Goal: Task Accomplishment & Management: Manage account settings

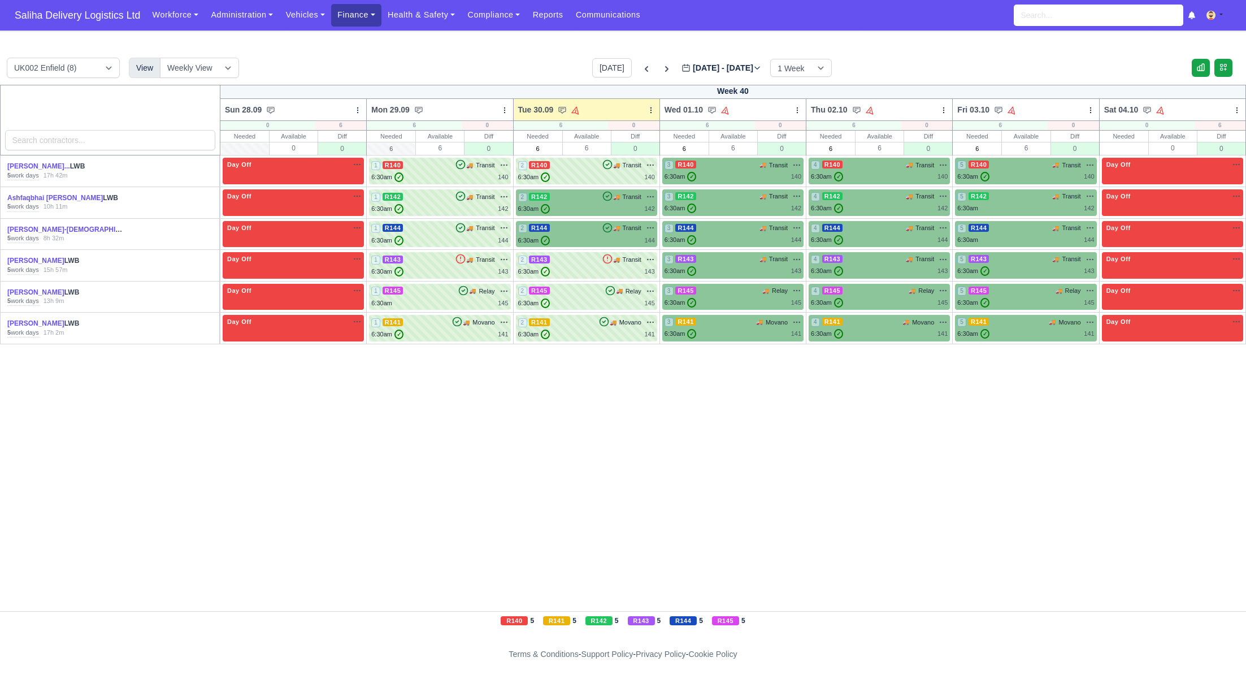
click at [347, 13] on link "Finance" at bounding box center [356, 15] width 50 height 22
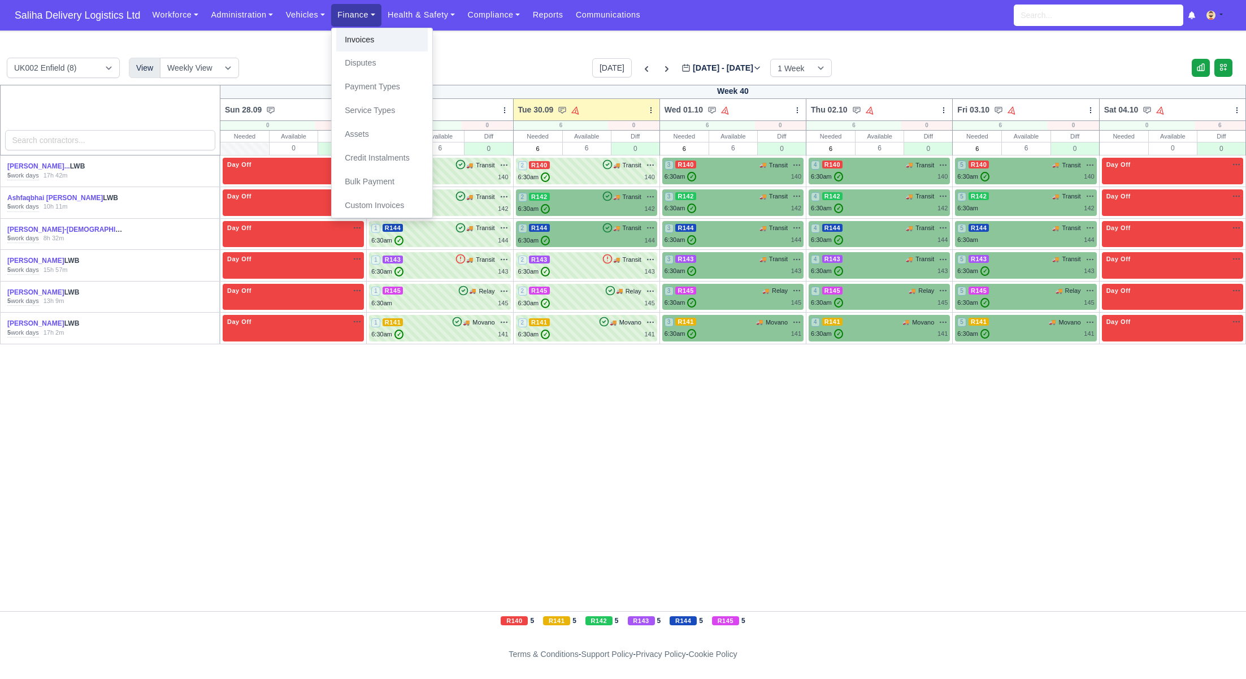
click at [357, 38] on link "Invoices" at bounding box center [382, 40] width 92 height 24
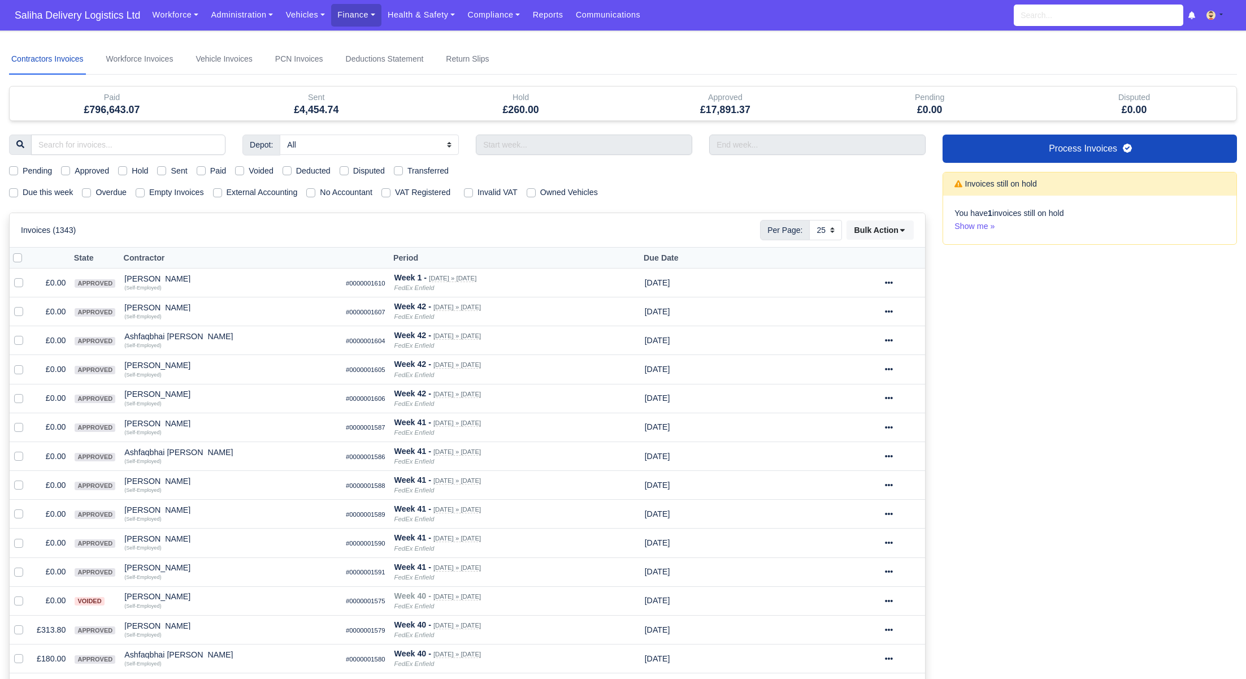
select select "25"
click at [171, 172] on label "Sent" at bounding box center [179, 170] width 16 height 13
click at [162, 172] on input "Sent" at bounding box center [161, 168] width 9 height 9
checkbox input "true"
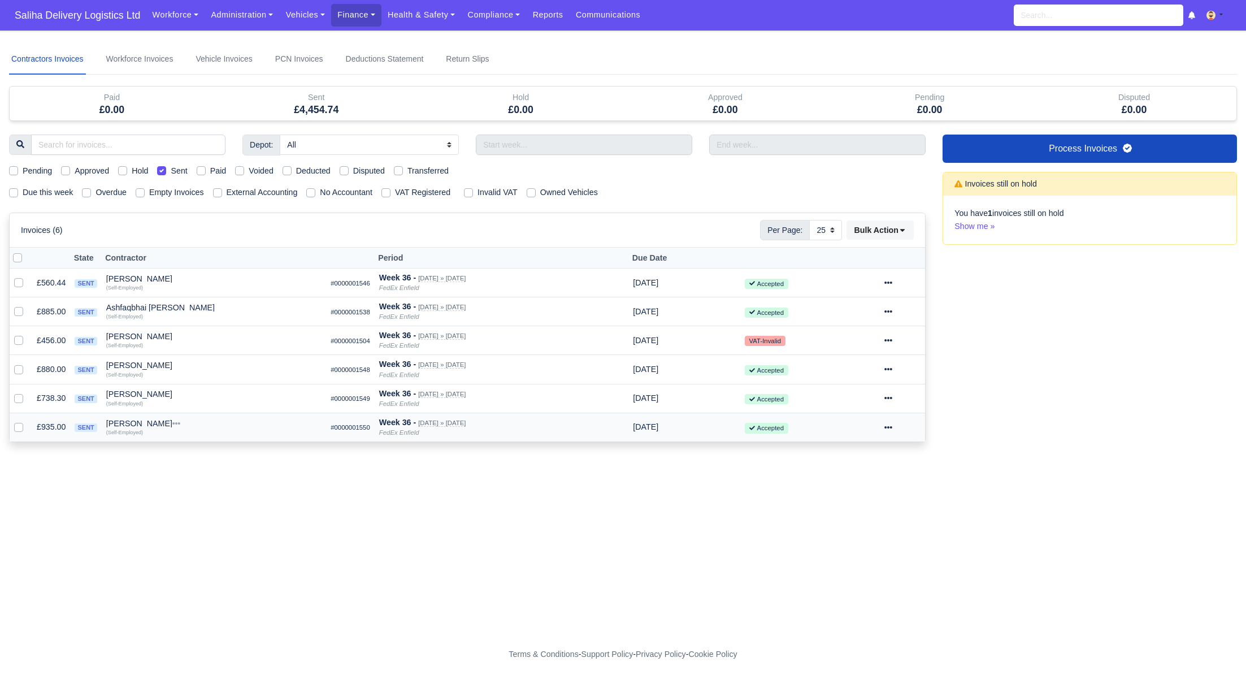
click at [28, 420] on label at bounding box center [28, 420] width 0 height 0
click at [17, 421] on input "checkbox" at bounding box center [18, 424] width 9 height 9
checkbox input "true"
click at [890, 427] on td "Invoice Actions Show Invoice Action Log Paid Void" at bounding box center [902, 426] width 45 height 29
click at [892, 428] on icon at bounding box center [888, 427] width 8 height 8
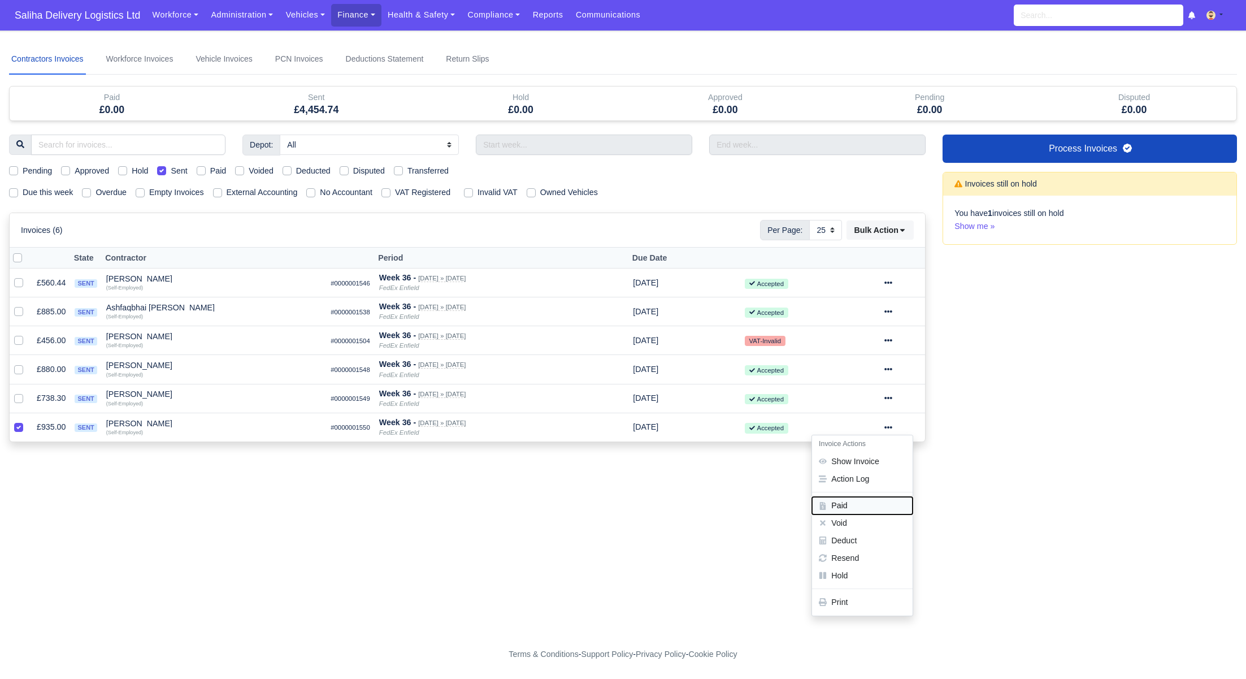
click at [857, 501] on button "Paid" at bounding box center [862, 506] width 101 height 18
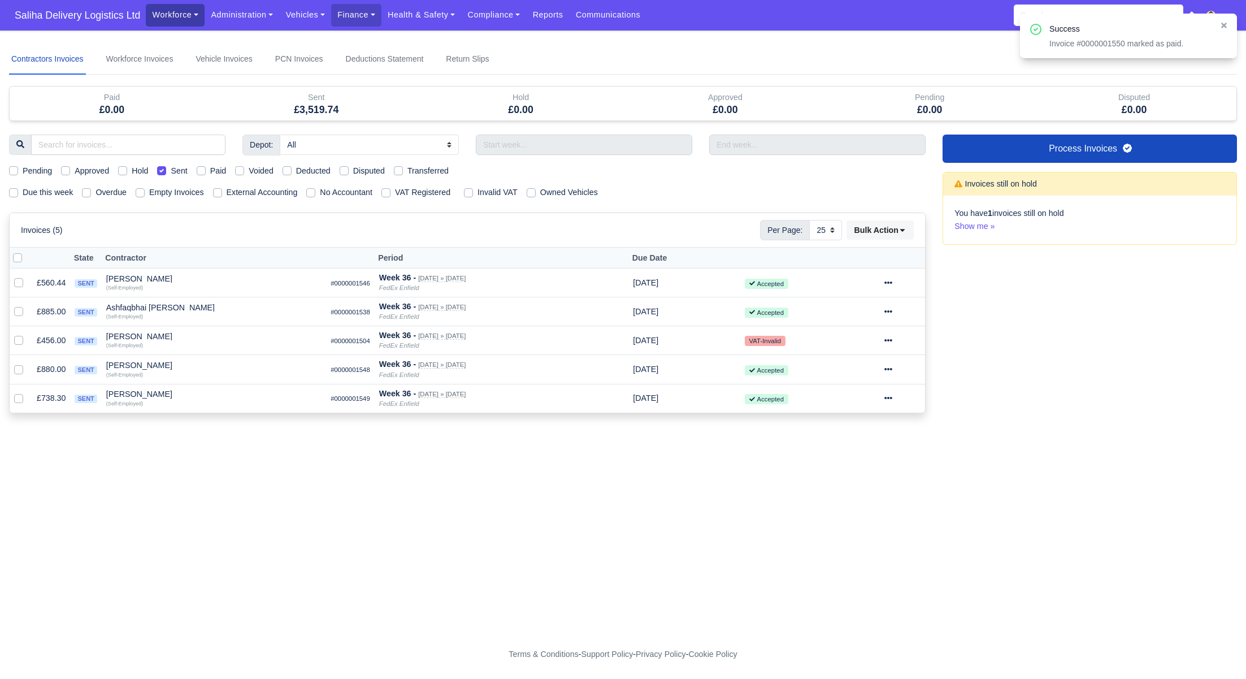
click at [182, 12] on link "Workforce" at bounding box center [175, 15] width 59 height 22
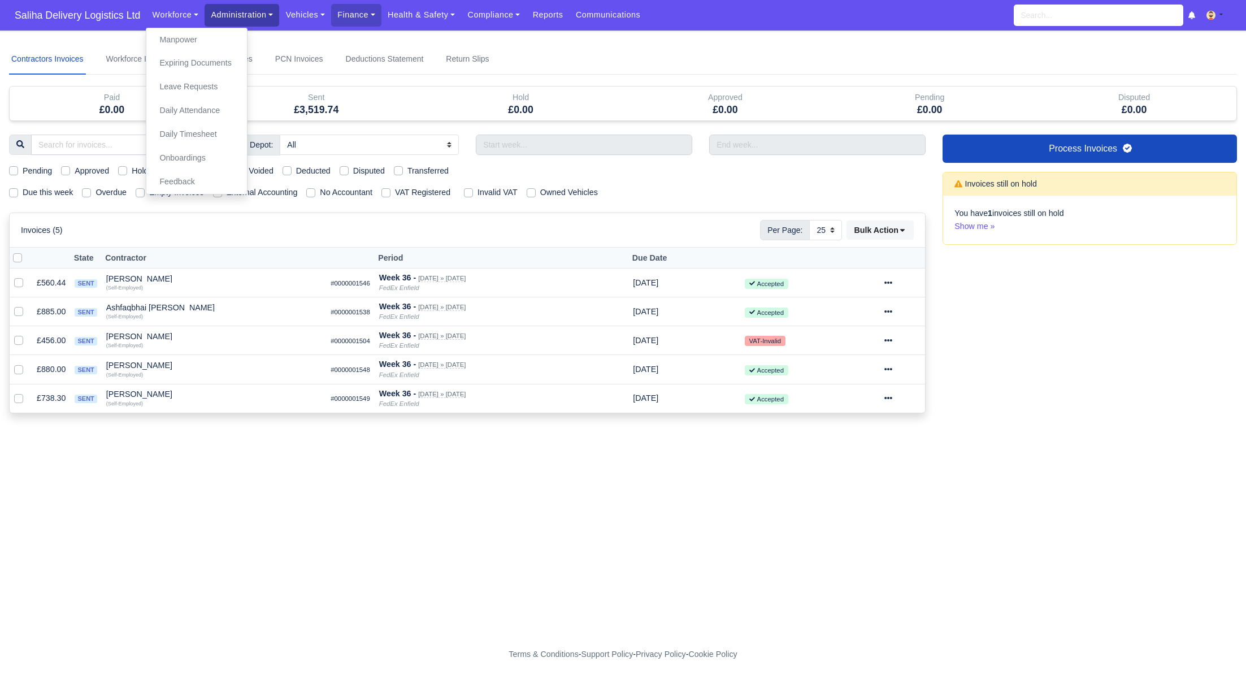
click at [240, 10] on link "Administration" at bounding box center [242, 15] width 75 height 22
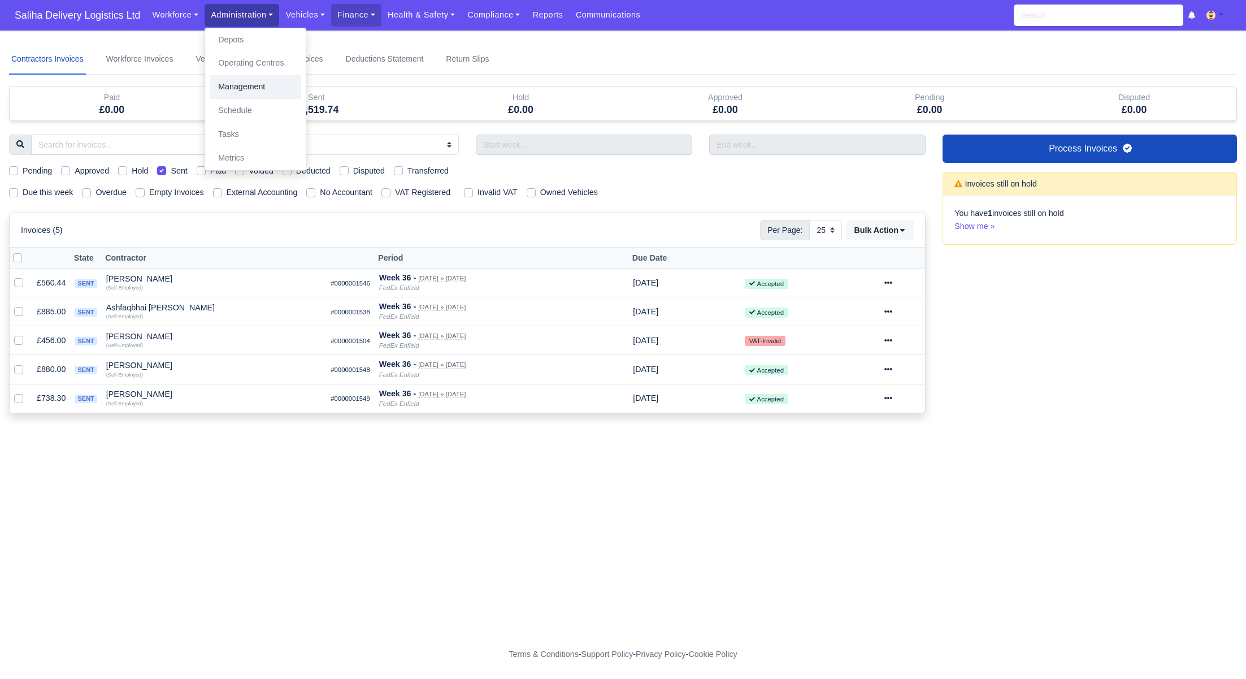
click at [242, 85] on link "Management" at bounding box center [256, 87] width 92 height 24
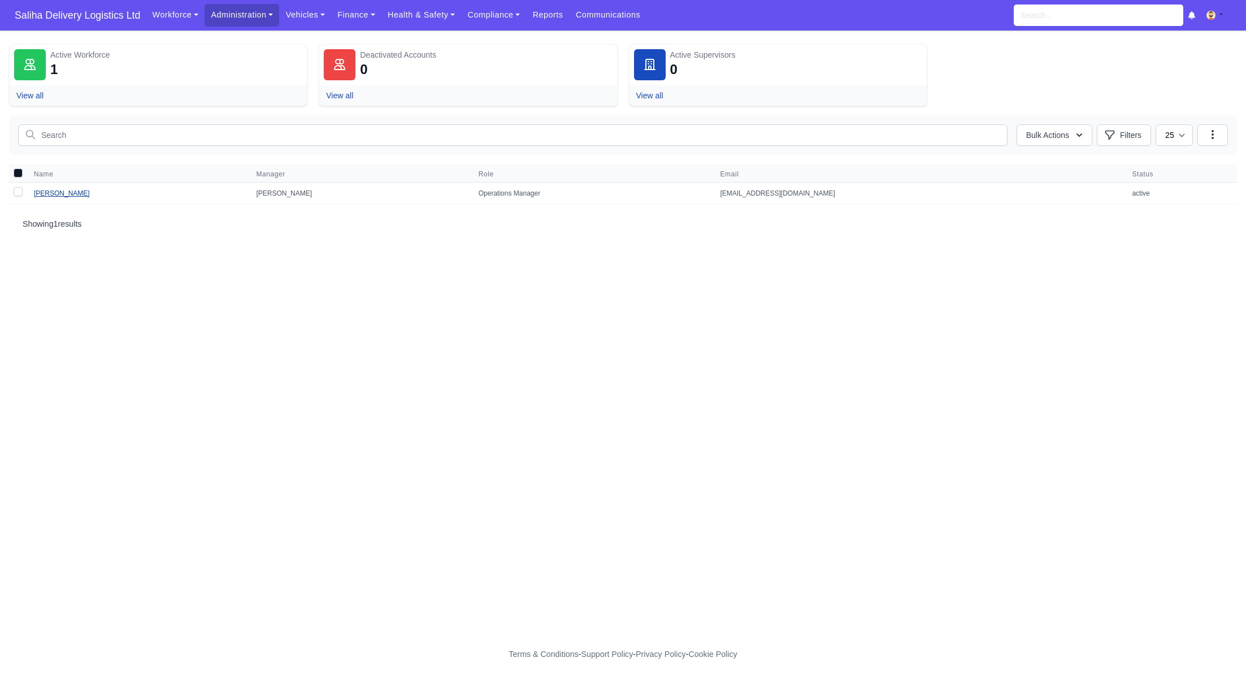
click at [49, 192] on link "[PERSON_NAME]" at bounding box center [62, 193] width 56 height 8
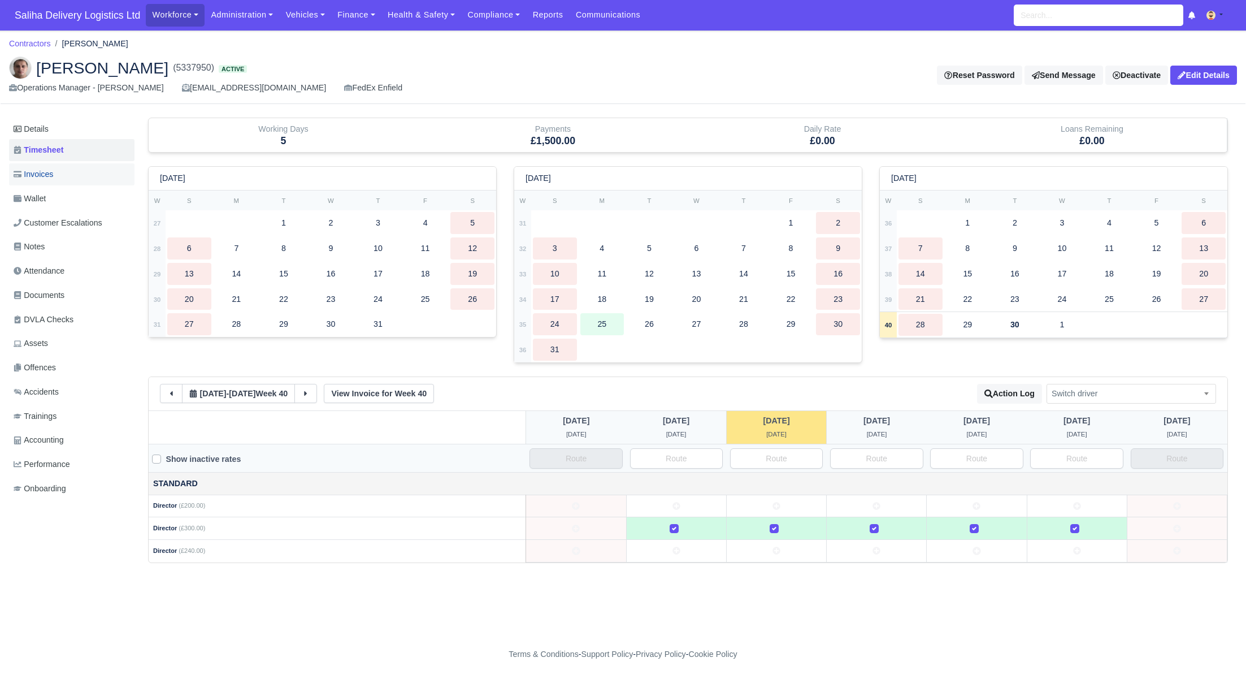
click at [61, 183] on link "Invoices" at bounding box center [71, 174] width 125 height 22
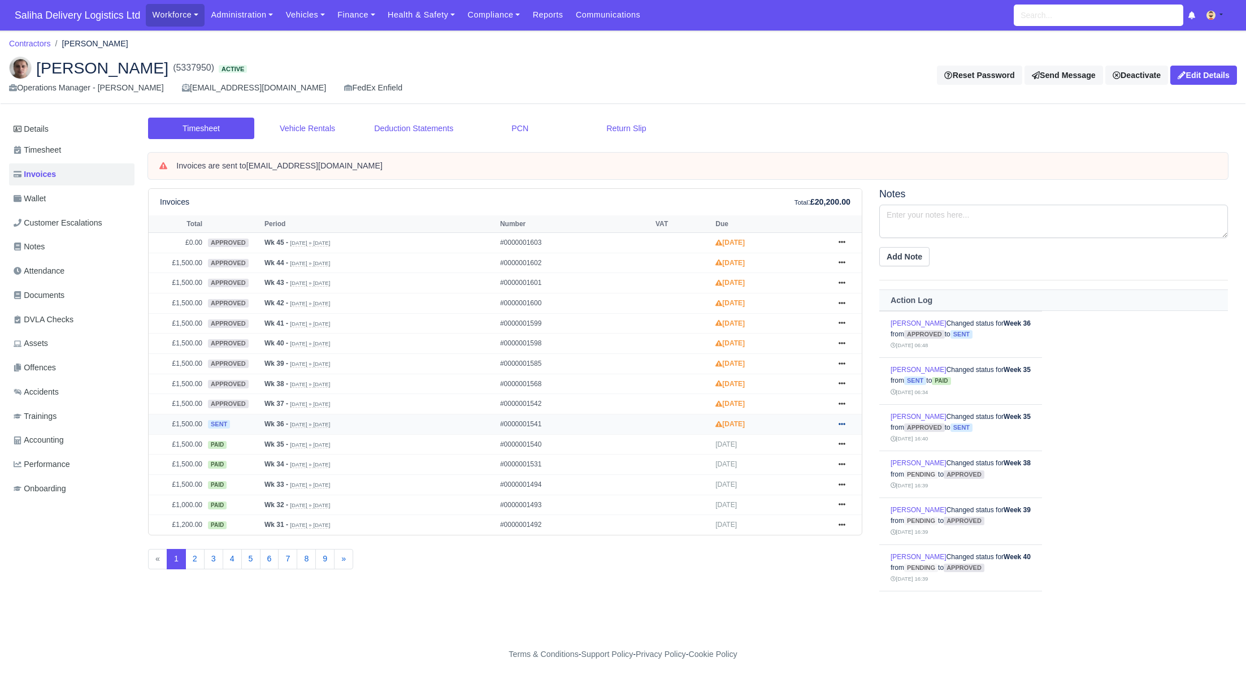
click at [840, 420] on icon at bounding box center [841, 423] width 7 height 7
click at [783, 487] on link "Pay" at bounding box center [799, 493] width 101 height 24
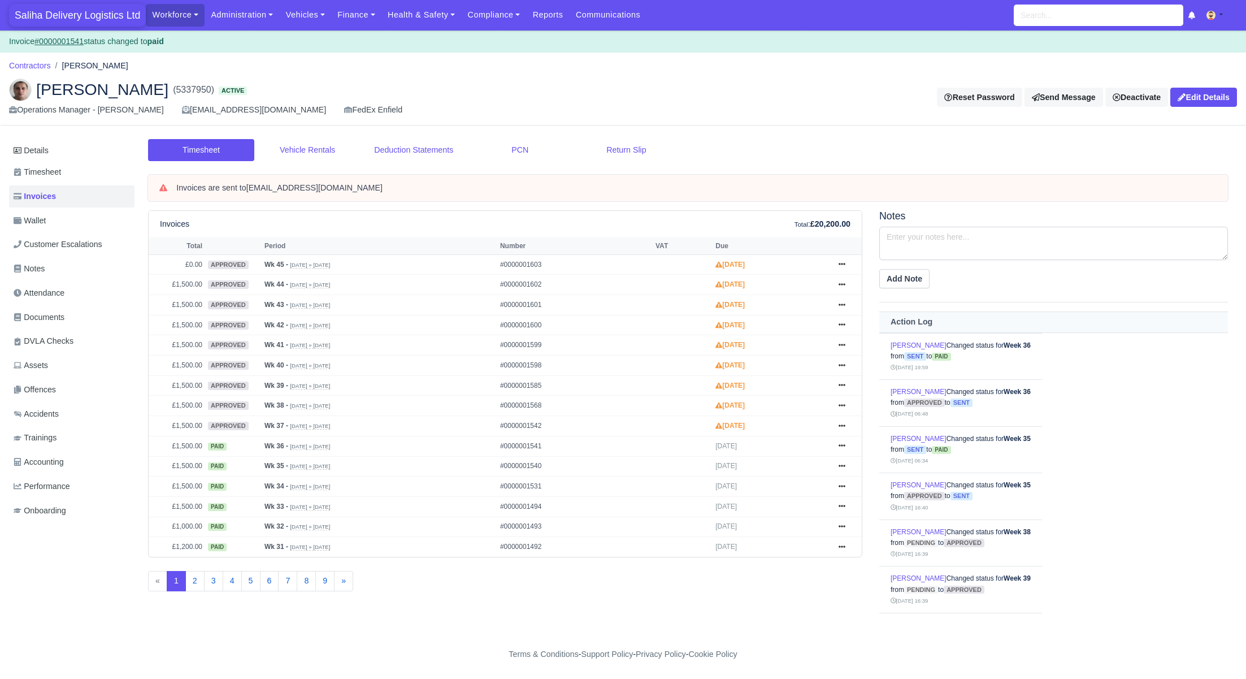
click at [76, 15] on span "Saliha Delivery Logistics Ltd" at bounding box center [77, 15] width 137 height 23
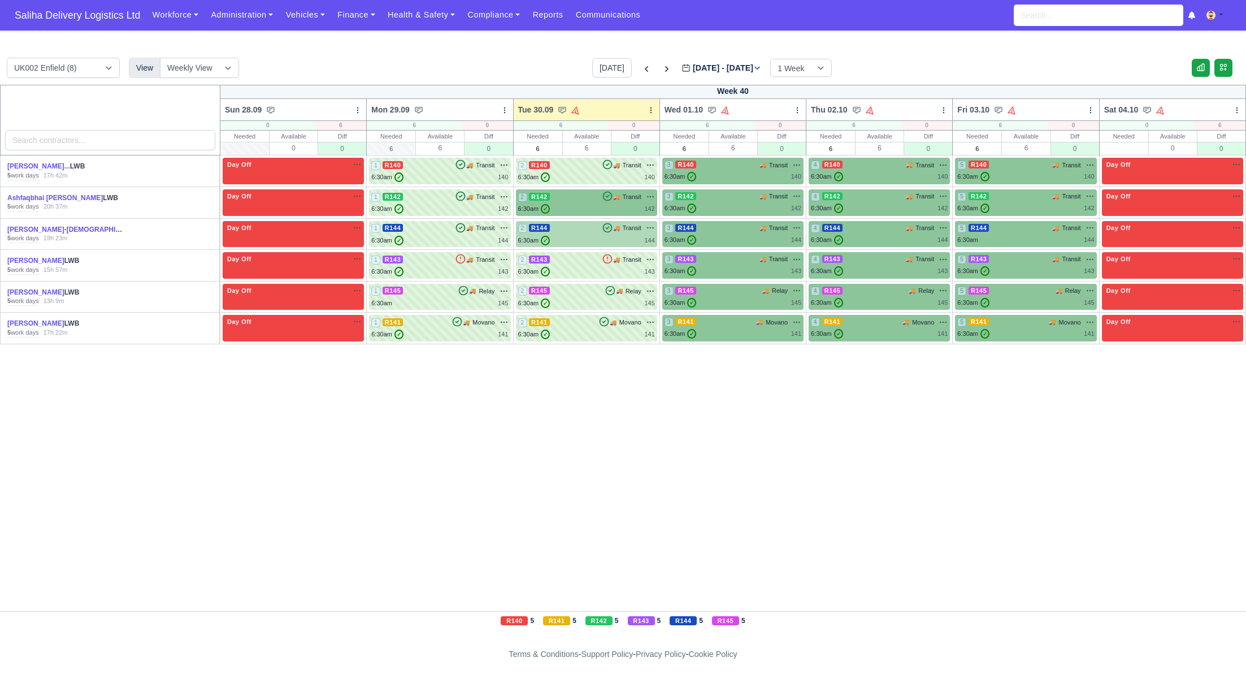
click at [563, 242] on div "6:30am ✓ 144" at bounding box center [586, 241] width 137 height 10
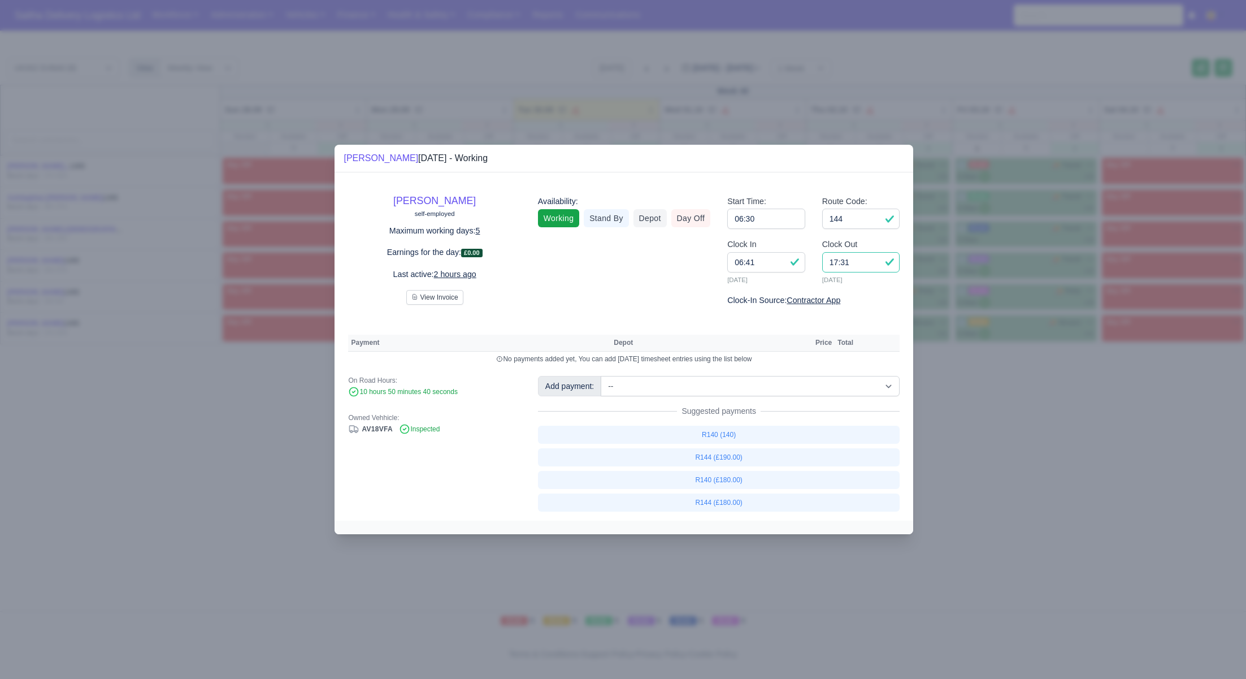
click at [862, 264] on input "17:31" at bounding box center [861, 262] width 78 height 20
type input "17:10"
click at [696, 503] on link "R144 (£180.00)" at bounding box center [719, 502] width 362 height 18
select select "1"
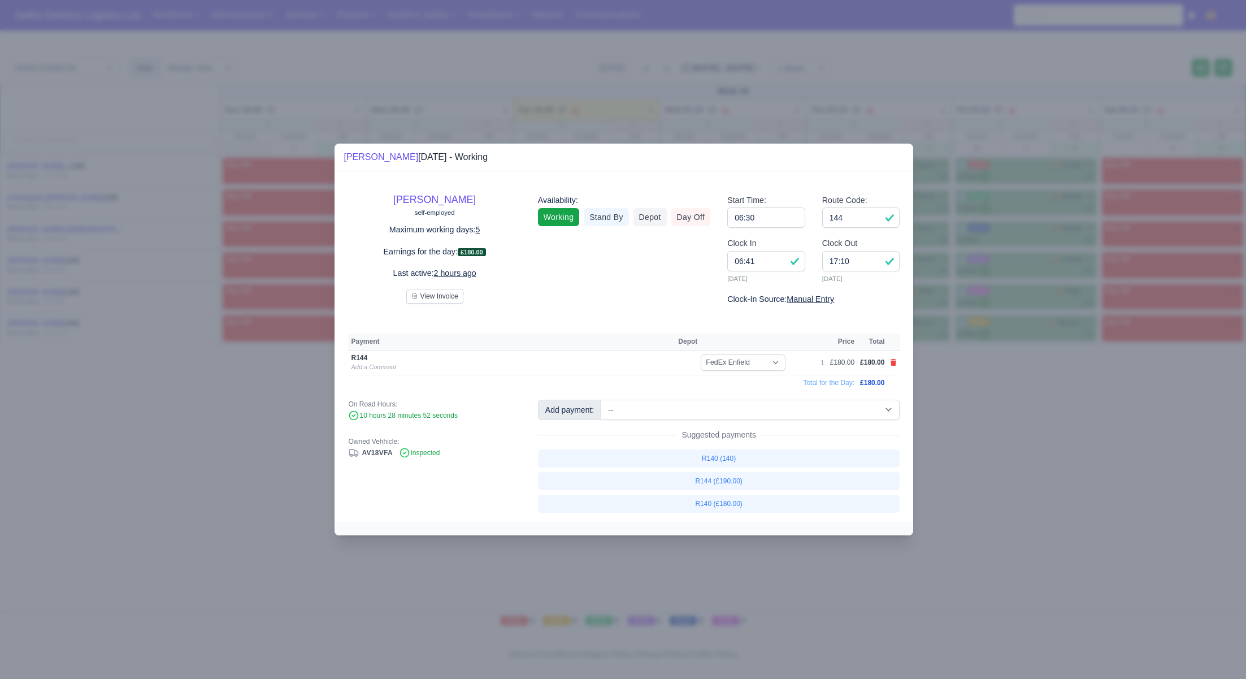
drag, startPoint x: 1163, startPoint y: 486, endPoint x: 1089, endPoint y: 446, distance: 84.2
click at [1115, 462] on div at bounding box center [623, 339] width 1246 height 679
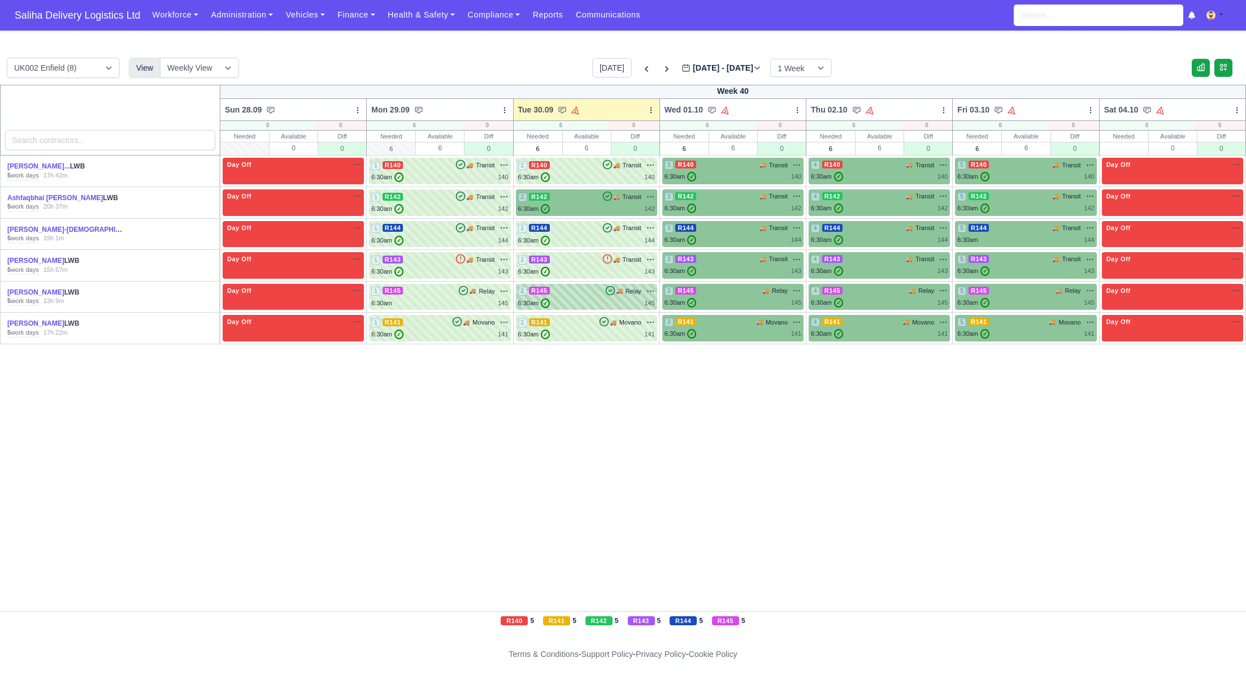
click at [563, 301] on div "6:30am ✓ 145" at bounding box center [586, 303] width 137 height 10
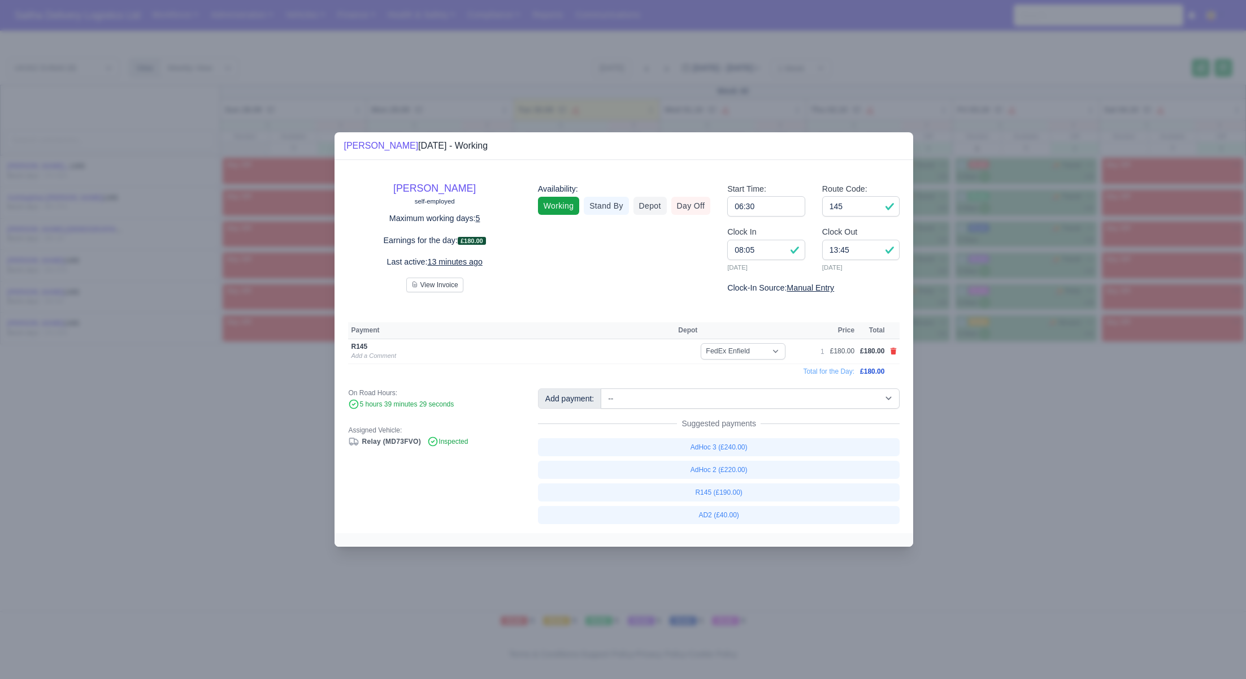
drag, startPoint x: 993, startPoint y: 498, endPoint x: 581, endPoint y: 183, distance: 518.3
click at [976, 481] on div at bounding box center [623, 339] width 1246 height 679
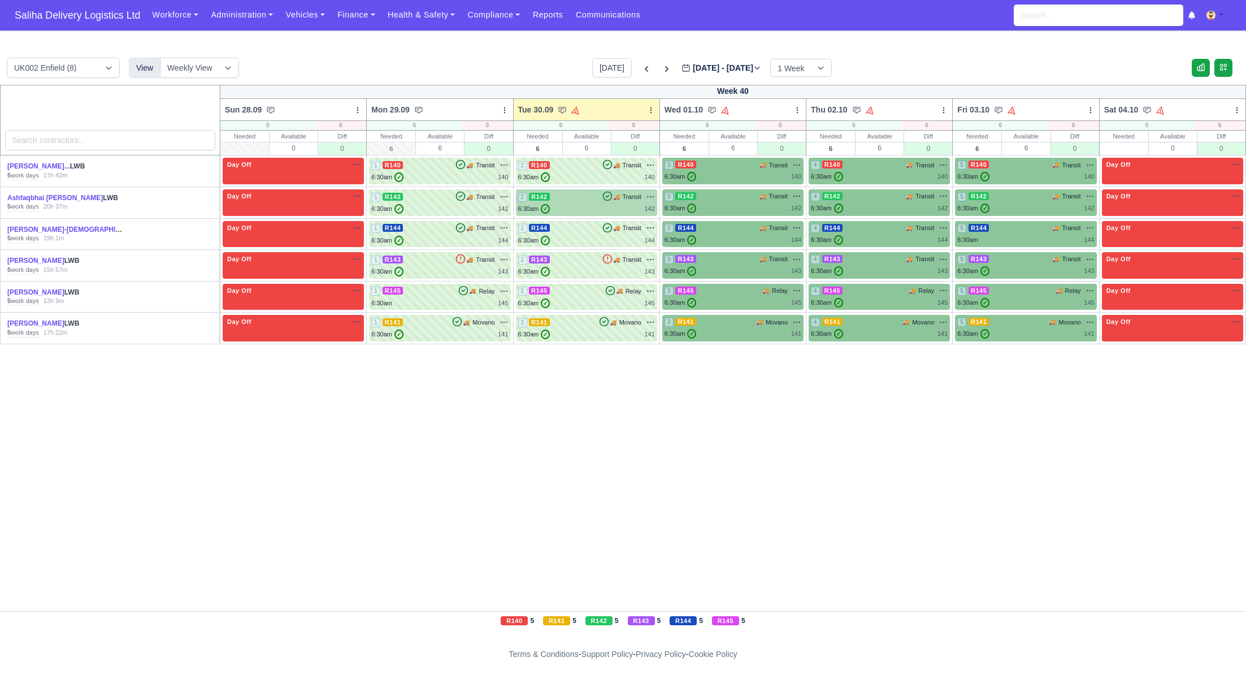
click at [602, 205] on div "6:30am ✓ 142" at bounding box center [586, 209] width 137 height 10
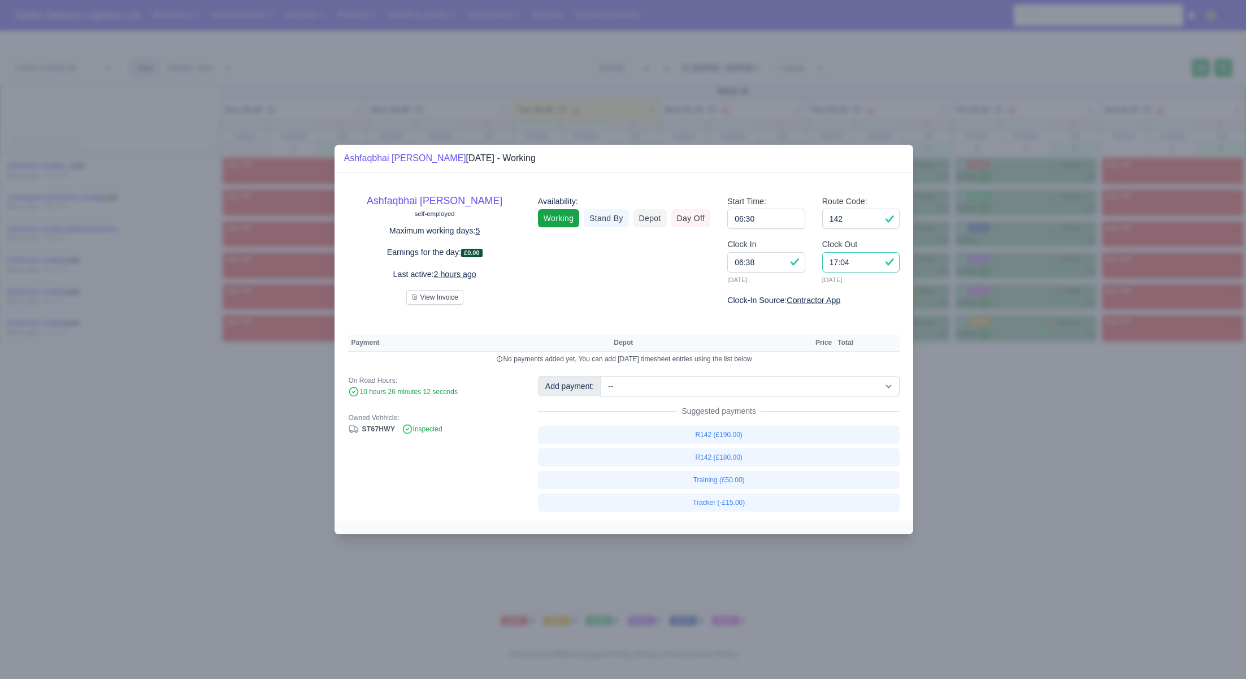
click at [864, 267] on input "17:04" at bounding box center [861, 262] width 78 height 20
type input "17:00"
click at [727, 455] on link "R142 (£180.00)" at bounding box center [719, 457] width 362 height 18
select select "1"
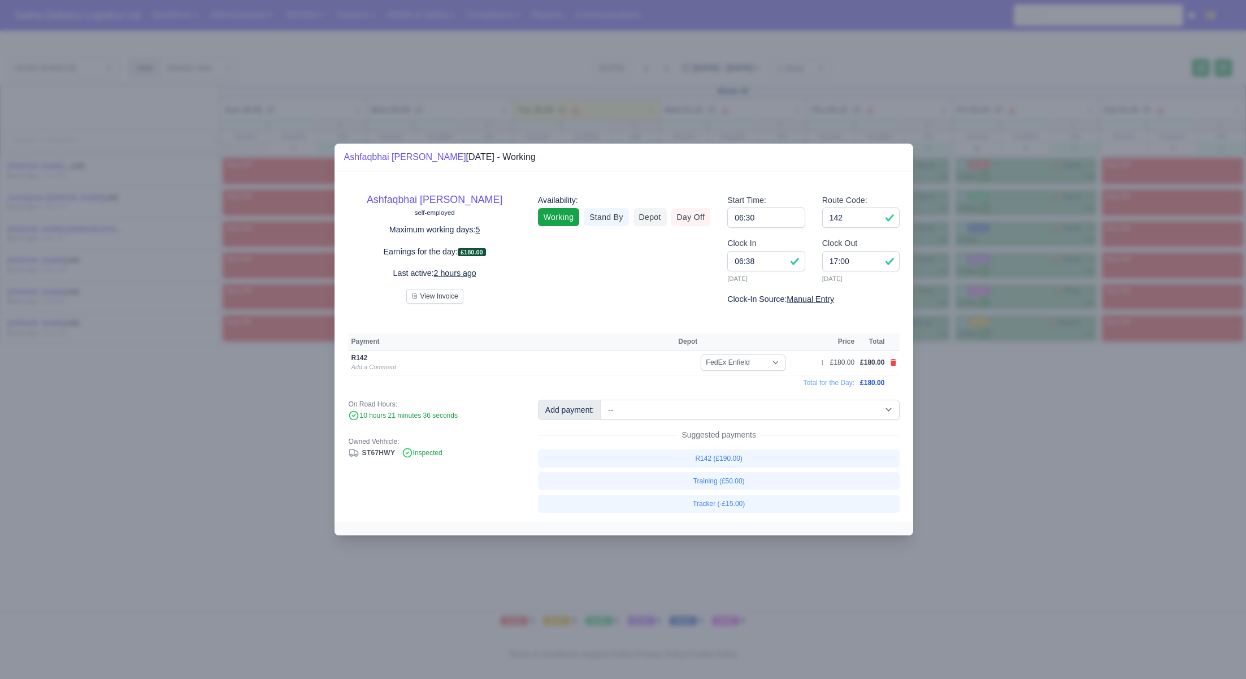
click at [1025, 467] on div at bounding box center [623, 339] width 1246 height 679
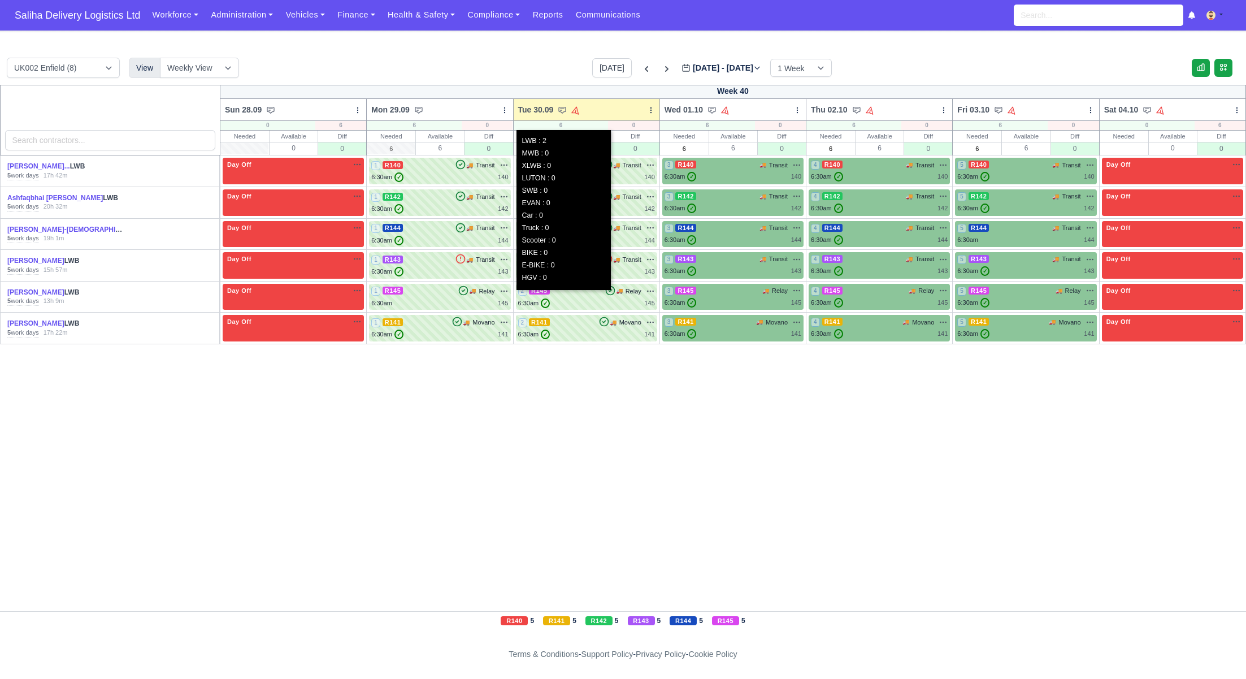
click at [584, 168] on p "XLWB : 0" at bounding box center [564, 165] width 84 height 11
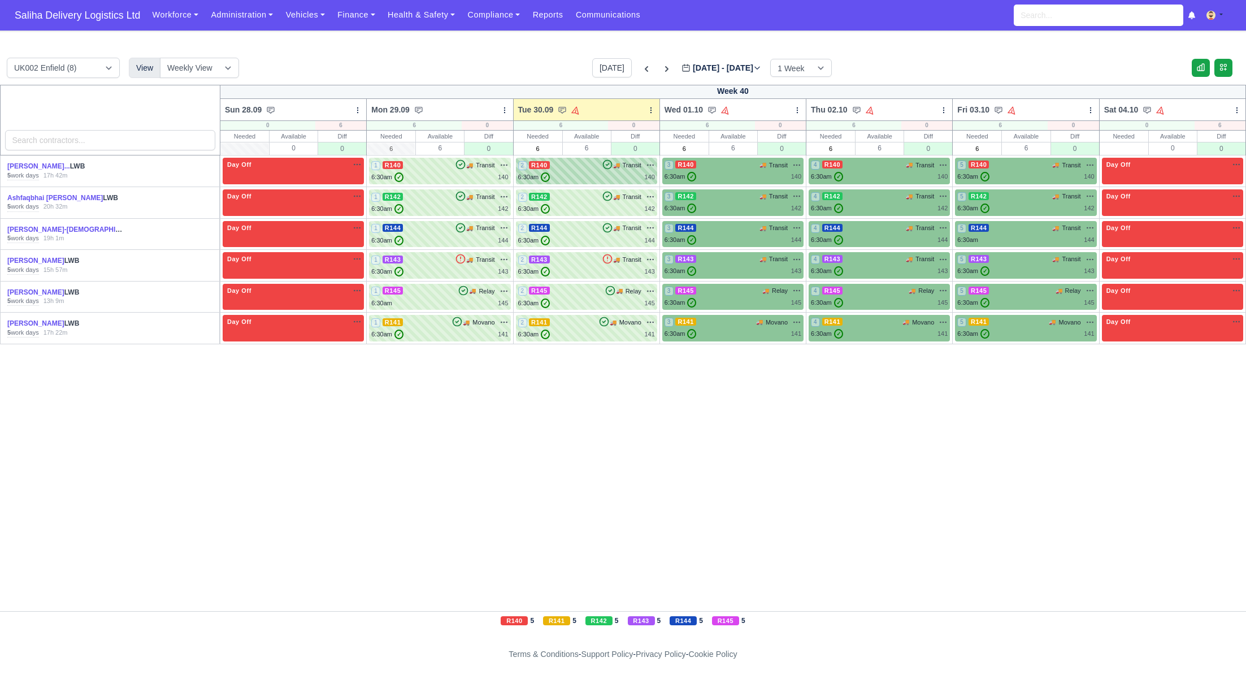
click at [626, 172] on div "6:30am ✓ 140" at bounding box center [586, 177] width 137 height 10
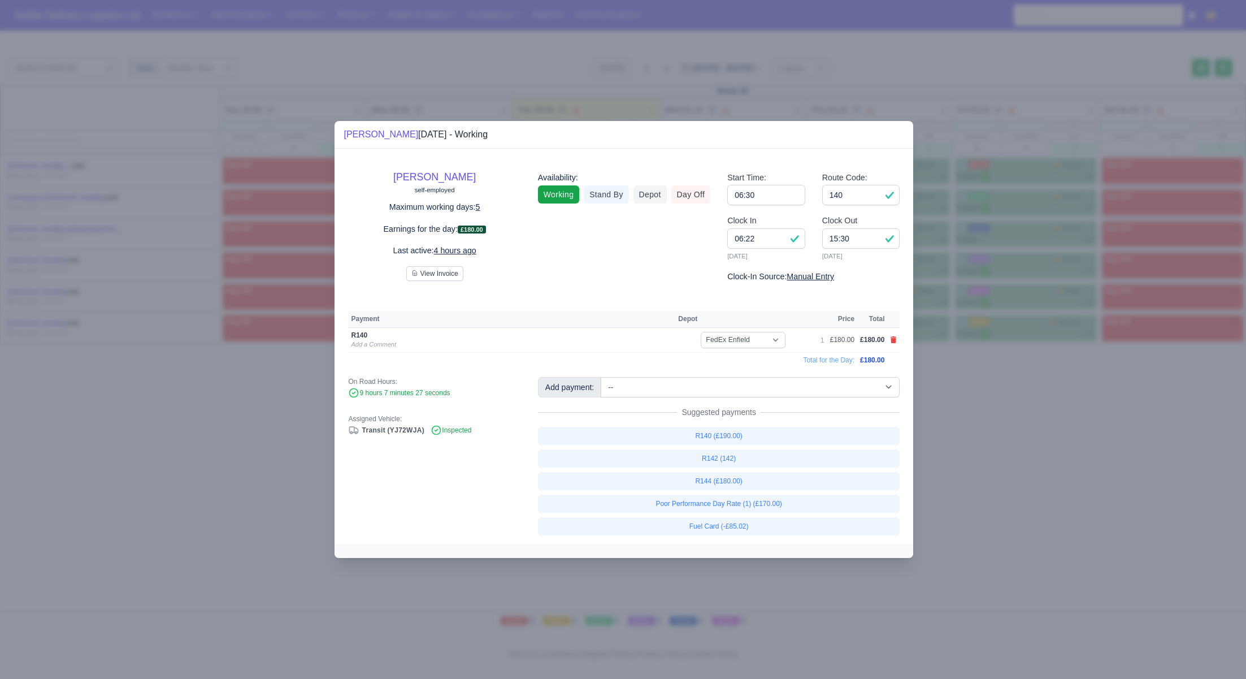
drag, startPoint x: 958, startPoint y: 479, endPoint x: 949, endPoint y: 470, distance: 12.0
click at [958, 479] on div at bounding box center [623, 339] width 1246 height 679
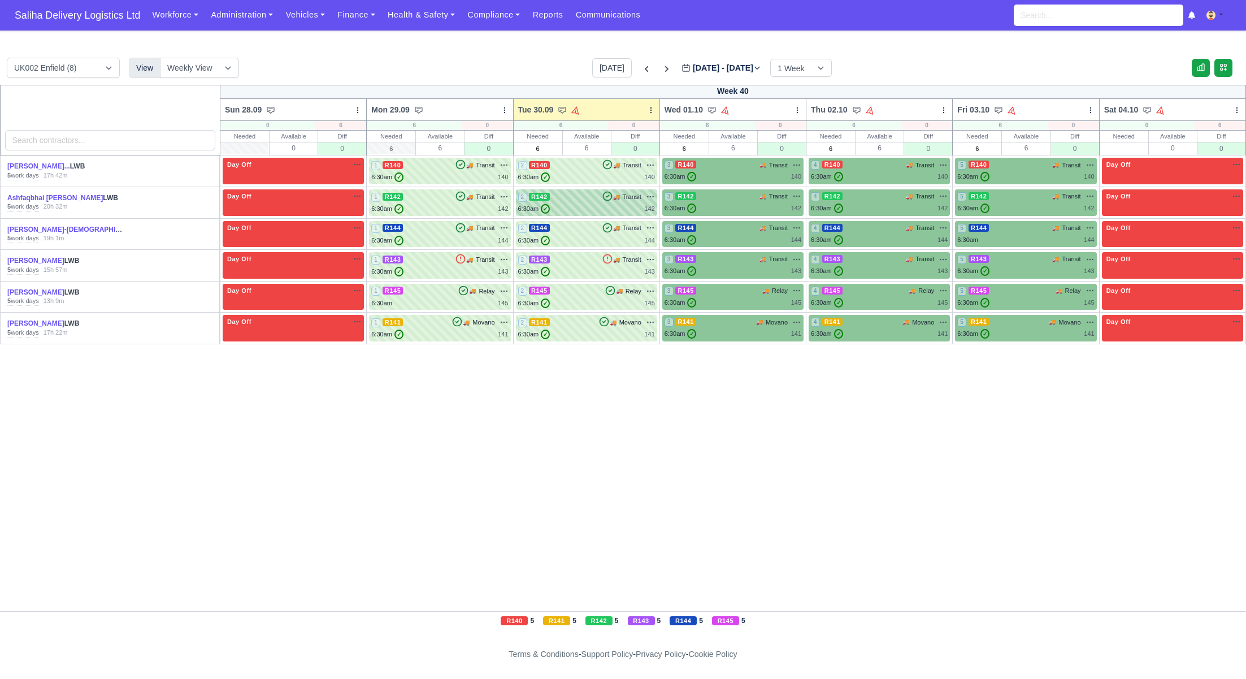
click at [594, 205] on div "6:30am ✓ 142" at bounding box center [586, 209] width 137 height 10
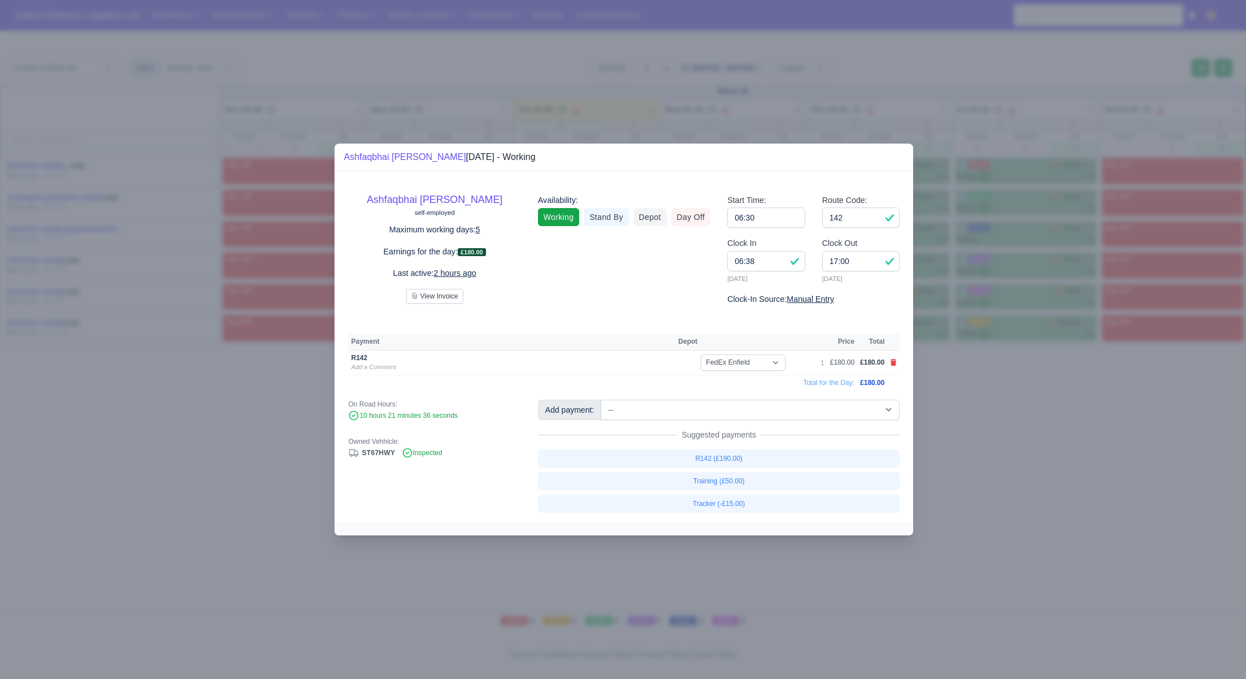
drag, startPoint x: 977, startPoint y: 455, endPoint x: 972, endPoint y: 451, distance: 6.0
click at [976, 454] on div at bounding box center [623, 339] width 1246 height 679
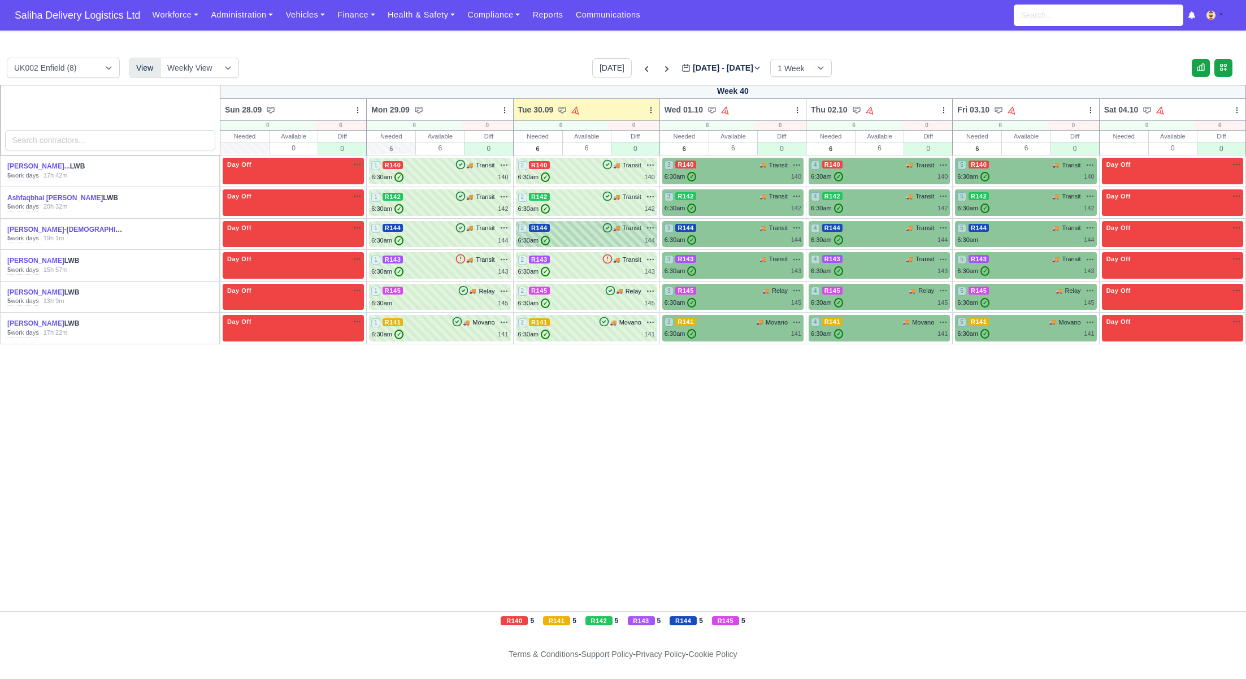
click at [571, 236] on div "6:30am ✓ 144" at bounding box center [586, 241] width 137 height 10
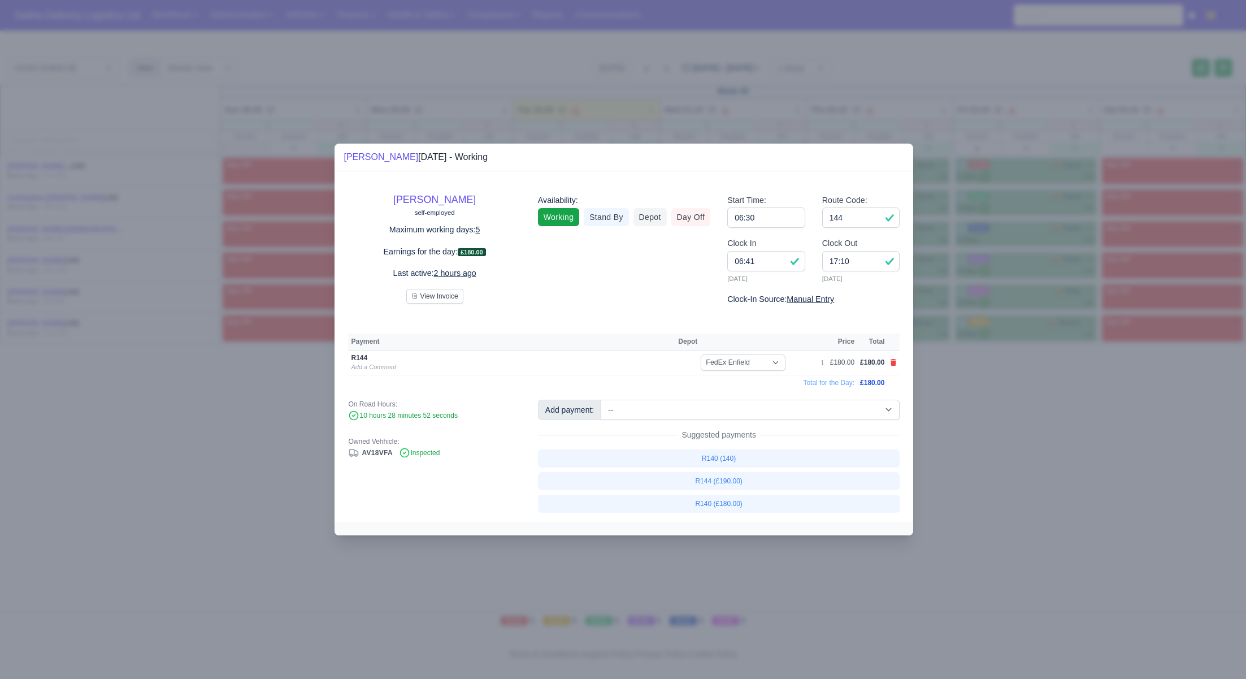
drag, startPoint x: 1011, startPoint y: 450, endPoint x: 885, endPoint y: 376, distance: 145.6
click at [1007, 447] on div at bounding box center [623, 339] width 1246 height 679
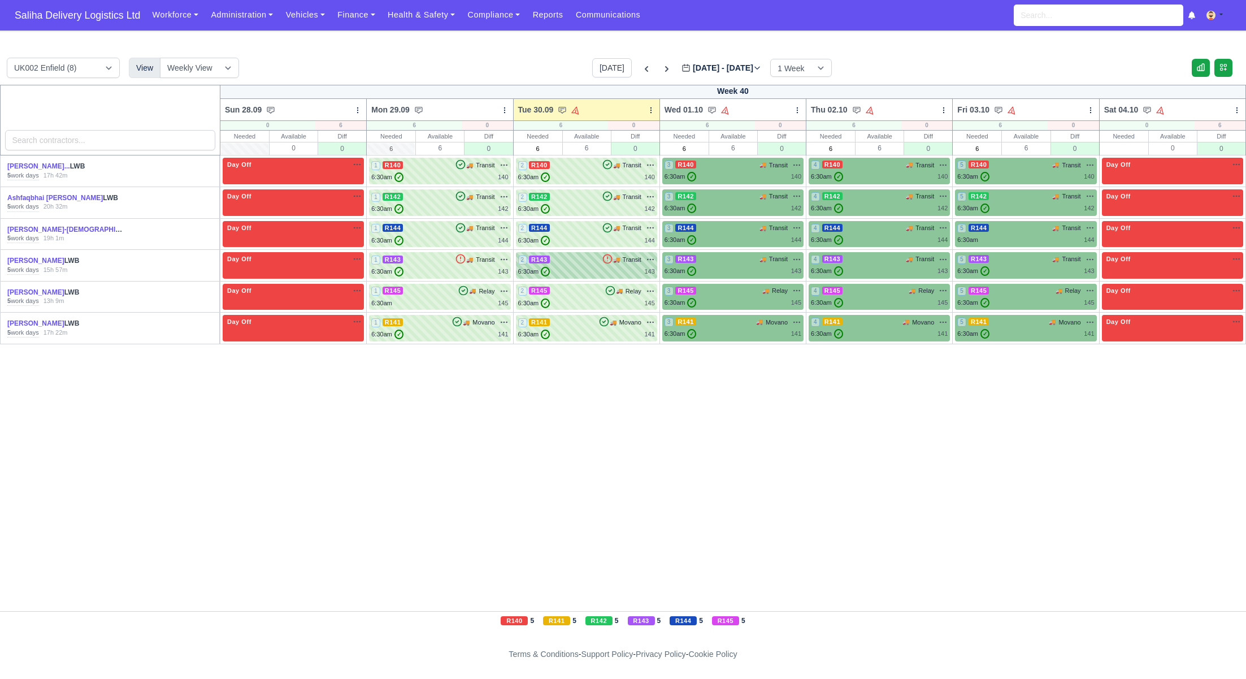
click at [581, 268] on div "6:30am ✓ 143" at bounding box center [586, 272] width 137 height 10
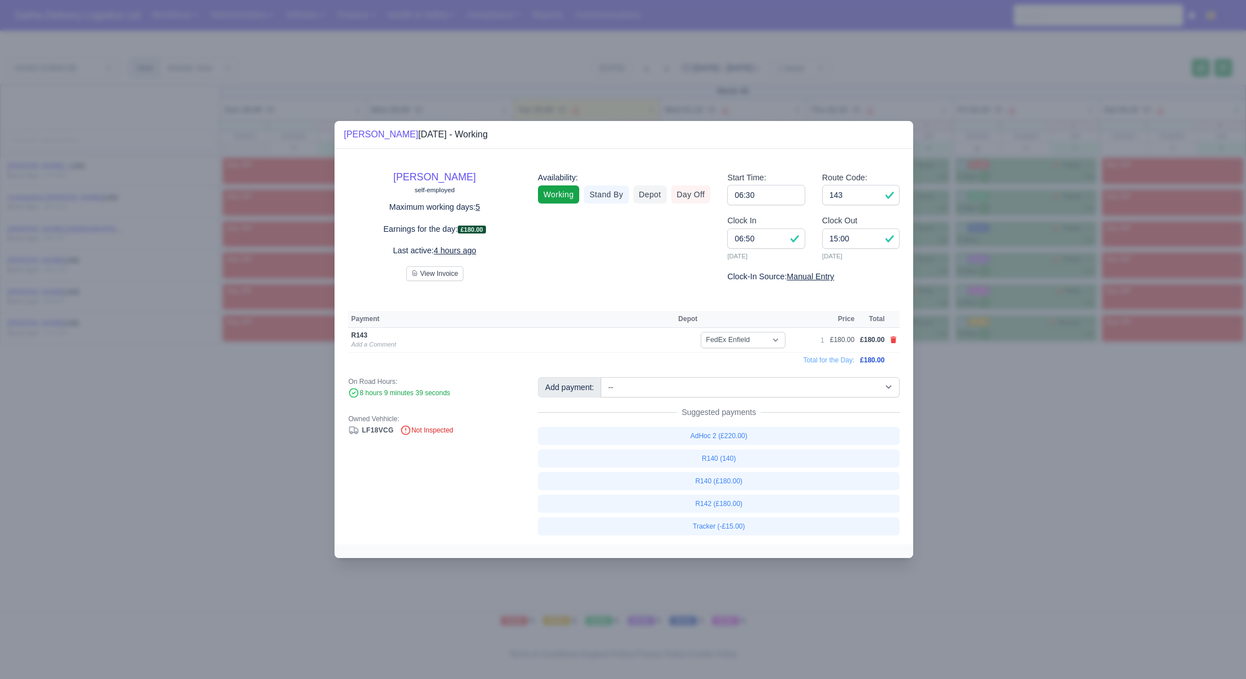
click at [983, 440] on div at bounding box center [623, 339] width 1246 height 679
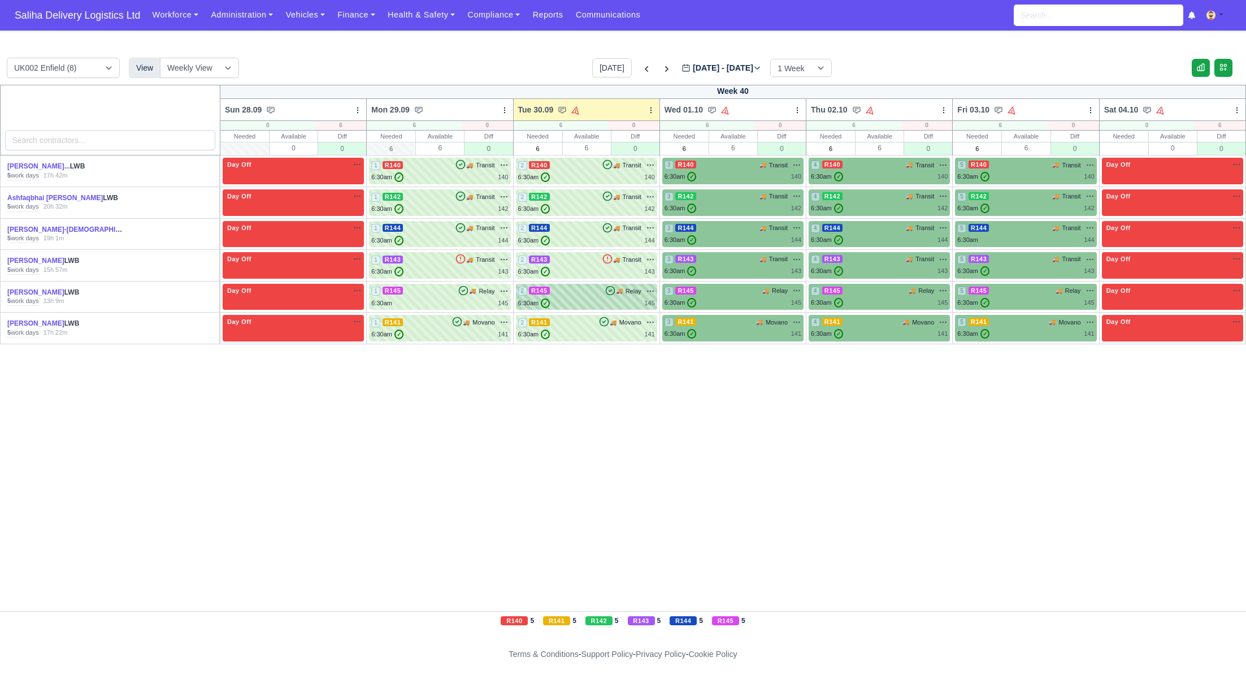
click at [581, 299] on div "6:30am ✓ 145" at bounding box center [586, 303] width 137 height 10
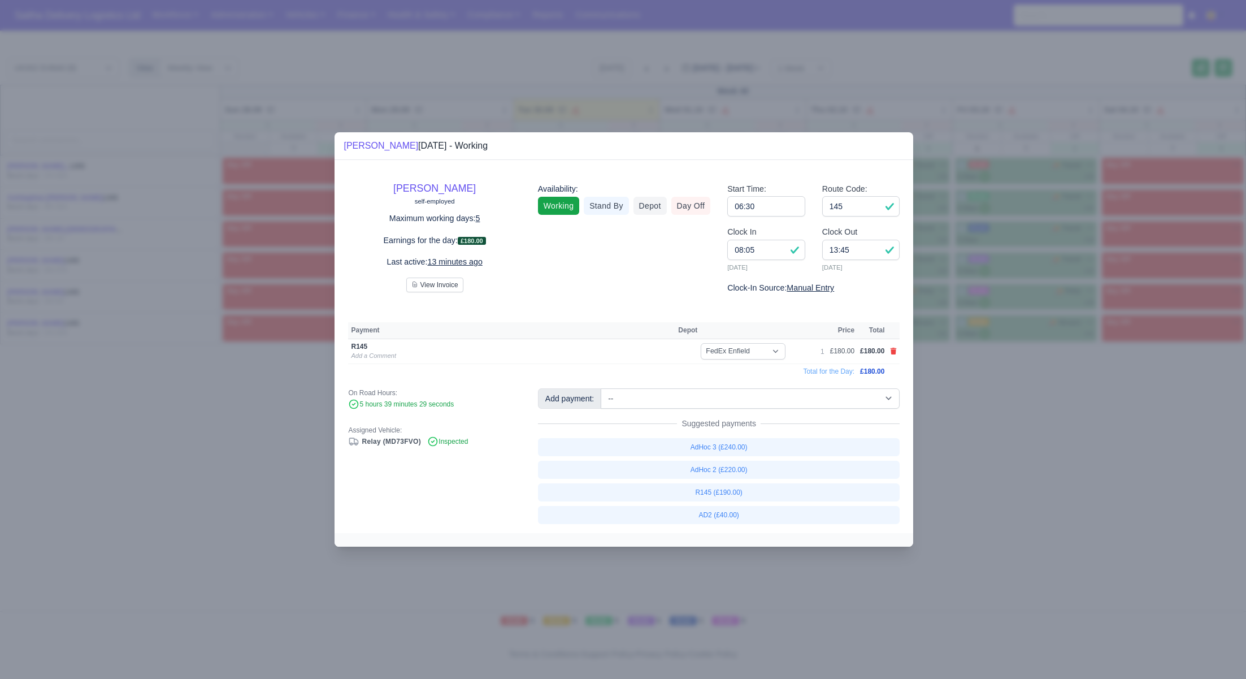
drag, startPoint x: 1038, startPoint y: 467, endPoint x: 1027, endPoint y: 460, distance: 13.2
click at [1038, 467] on div at bounding box center [623, 339] width 1246 height 679
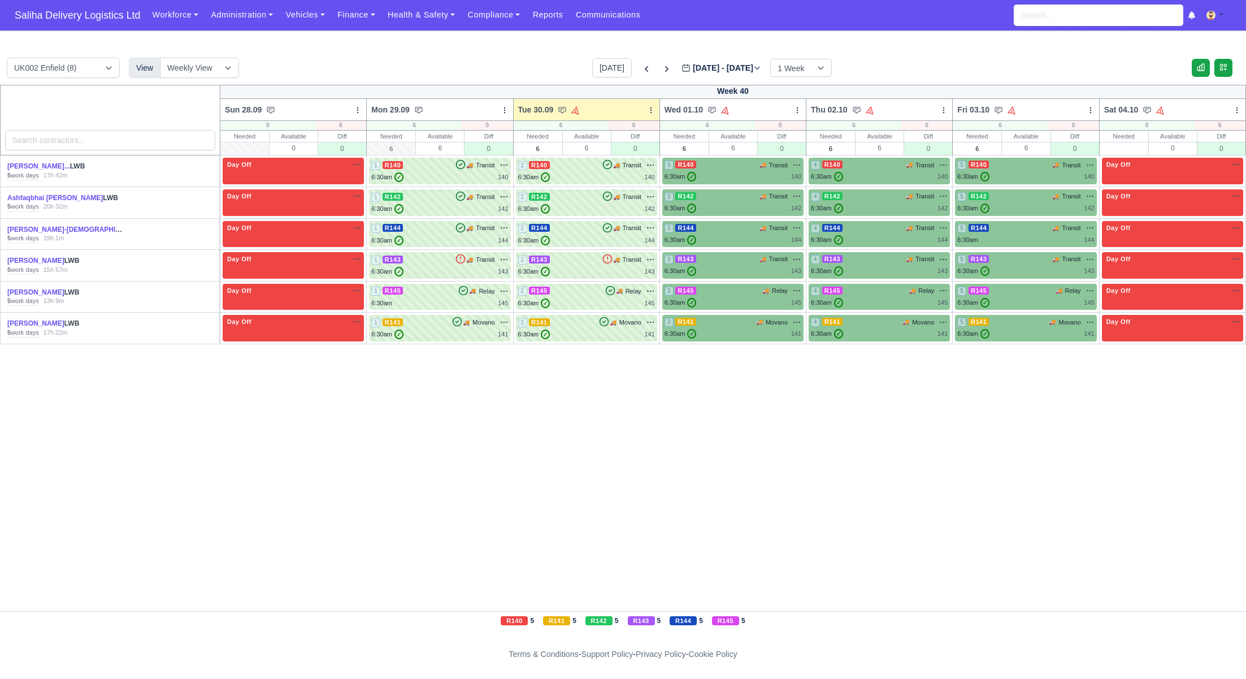
click at [565, 312] on td "2 R141 🚚" at bounding box center [586, 328] width 146 height 32
click at [934, 493] on div "Week 40 Sun 28.09 Bulk Status Change Daily Tasks Planned Routes Service Details…" at bounding box center [623, 348] width 1246 height 526
click at [91, 24] on span "Saliha Delivery Logistics Ltd" at bounding box center [77, 15] width 137 height 23
